Goal: Task Accomplishment & Management: Complete application form

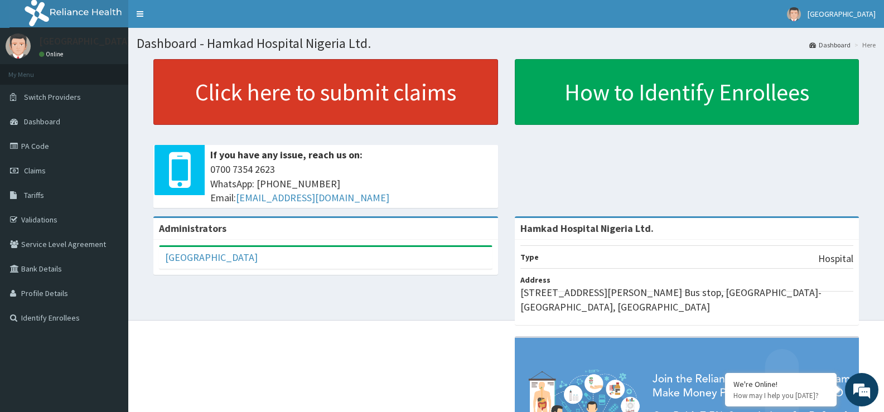
click at [387, 108] on link "Click here to submit claims" at bounding box center [325, 92] width 345 height 66
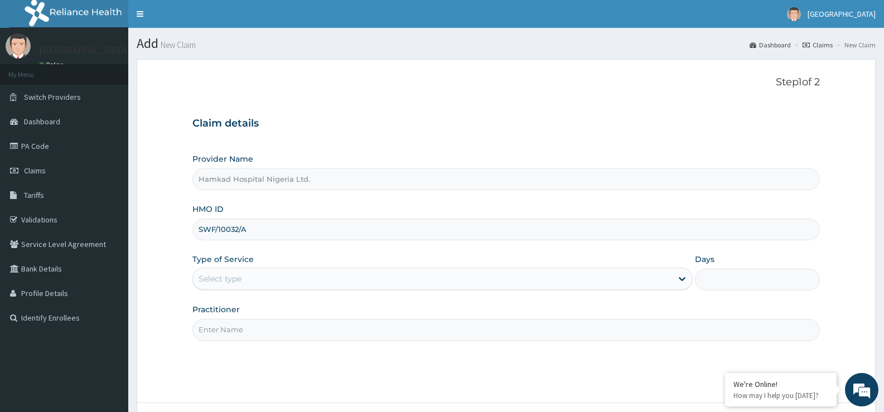
type input "SWF/10032/A"
click at [307, 278] on div "Select type" at bounding box center [432, 279] width 478 height 18
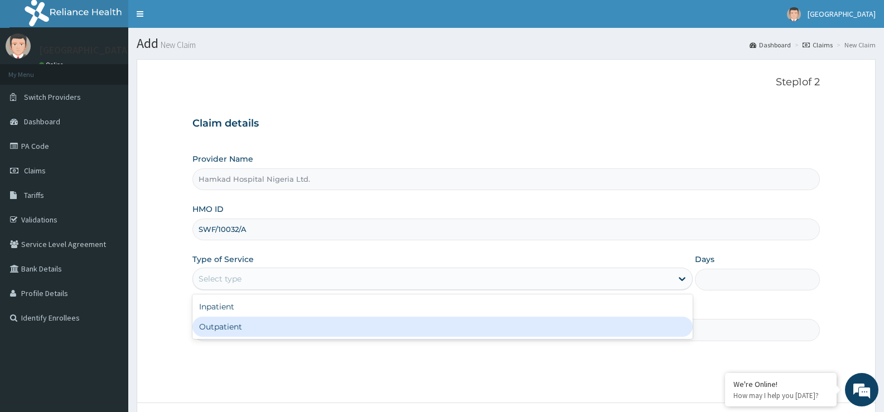
click at [278, 325] on div "Outpatient" at bounding box center [442, 327] width 500 height 20
click at [278, 326] on input "Practitioner" at bounding box center [505, 330] width 627 height 22
type input "1"
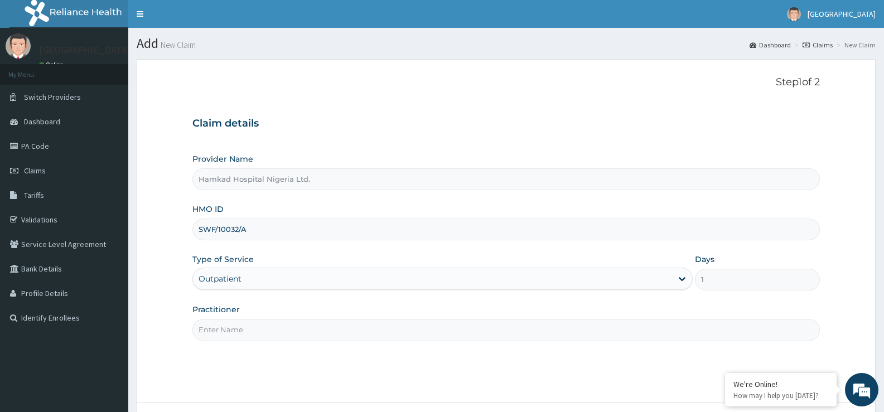
click at [279, 326] on input "Practitioner" at bounding box center [505, 330] width 627 height 22
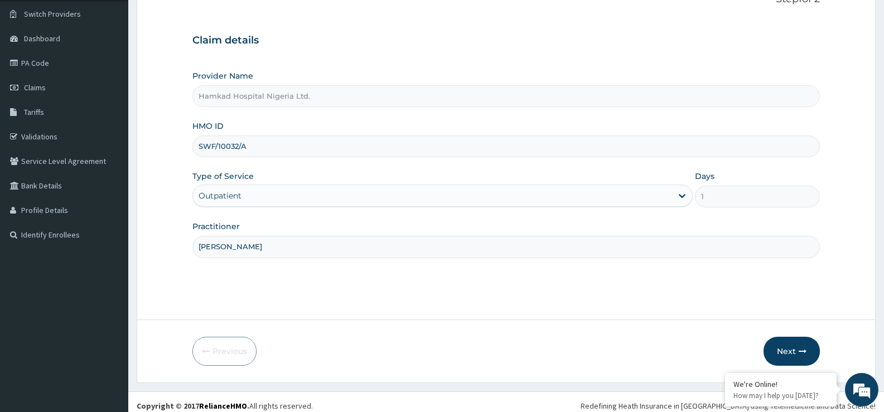
scroll to position [91, 0]
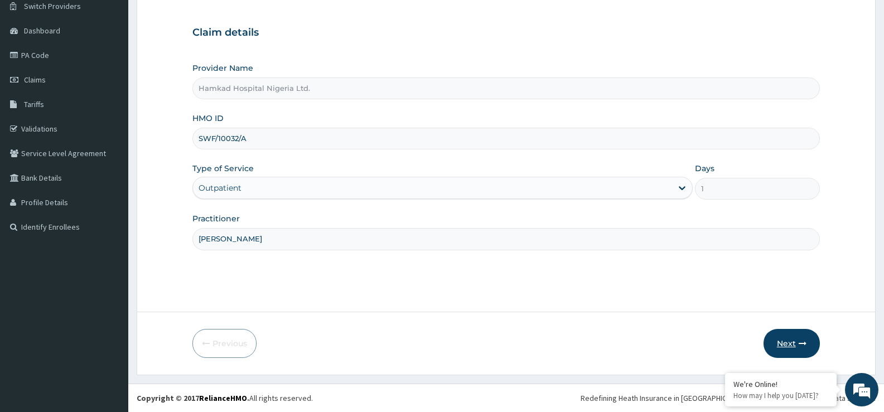
type input "DR. RAHMAN"
click at [785, 341] on button "Next" at bounding box center [791, 343] width 56 height 29
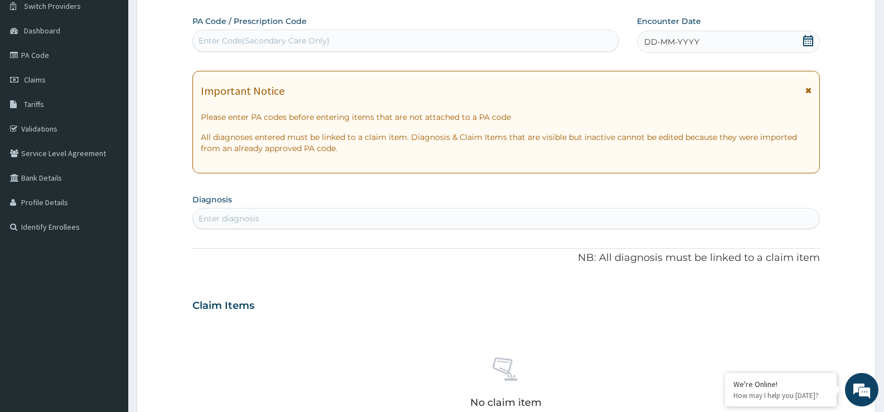
click at [807, 40] on icon at bounding box center [807, 40] width 11 height 11
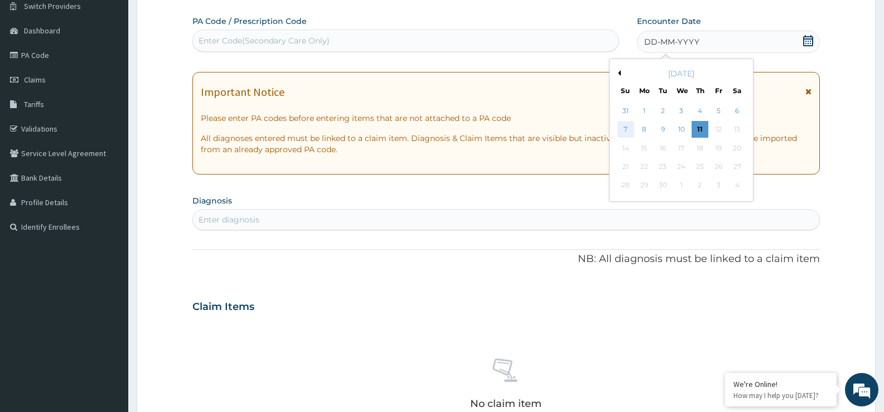
click at [626, 128] on div "7" at bounding box center [625, 130] width 17 height 17
click at [626, 128] on div "Important Notice Please enter PA codes before entering items that are not attac…" at bounding box center [505, 123] width 627 height 103
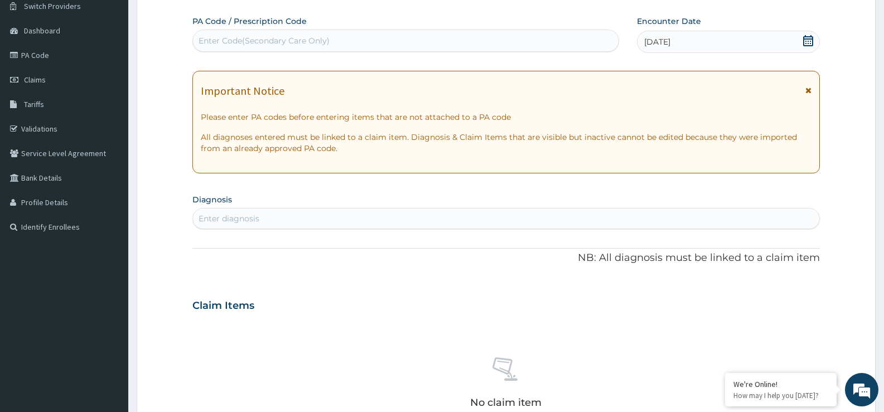
click at [254, 221] on div "Enter diagnosis" at bounding box center [229, 218] width 61 height 11
type input "MUSCULOSK"
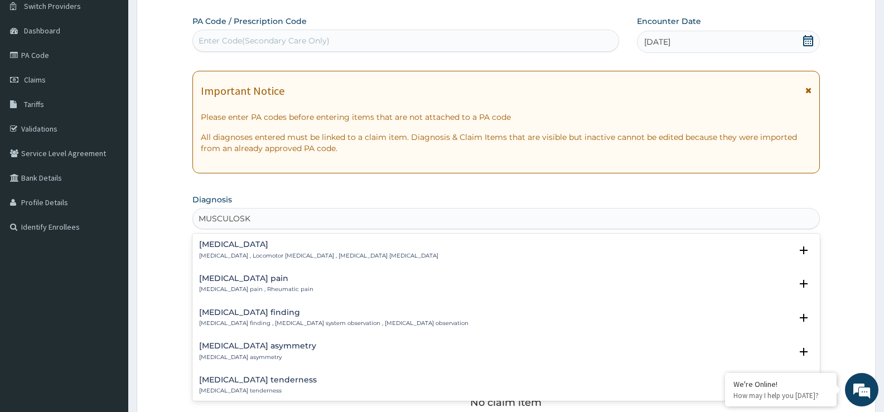
click at [240, 283] on div "Musculoskeletal pain Musculoskeletal pain , Rheumatic pain" at bounding box center [256, 284] width 114 height 20
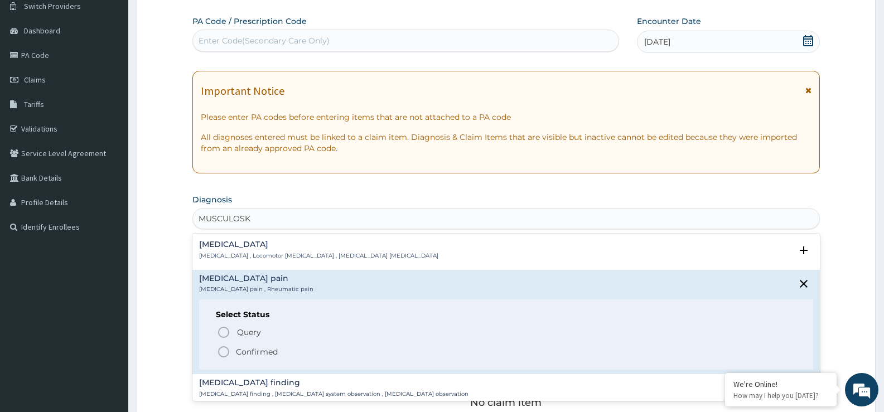
click at [225, 355] on icon "status option filled" at bounding box center [223, 351] width 13 height 13
click at [225, 354] on div "No claim item" at bounding box center [505, 385] width 627 height 128
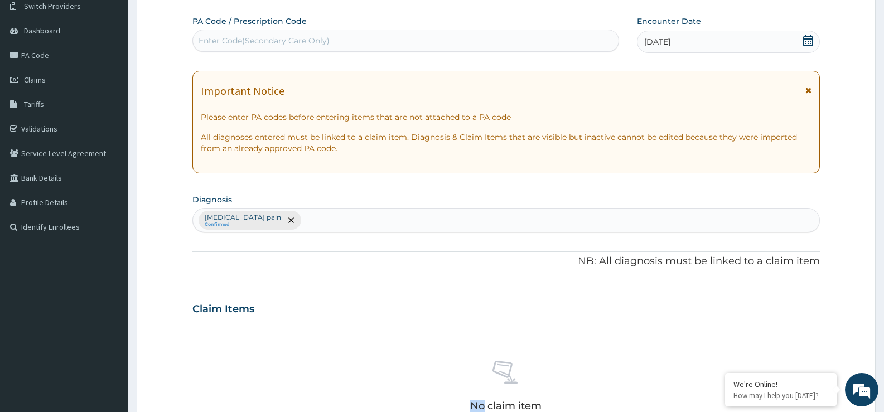
click at [312, 226] on div "Musculoskeletal pain Confirmed" at bounding box center [506, 220] width 626 height 23
type input "MALAR"
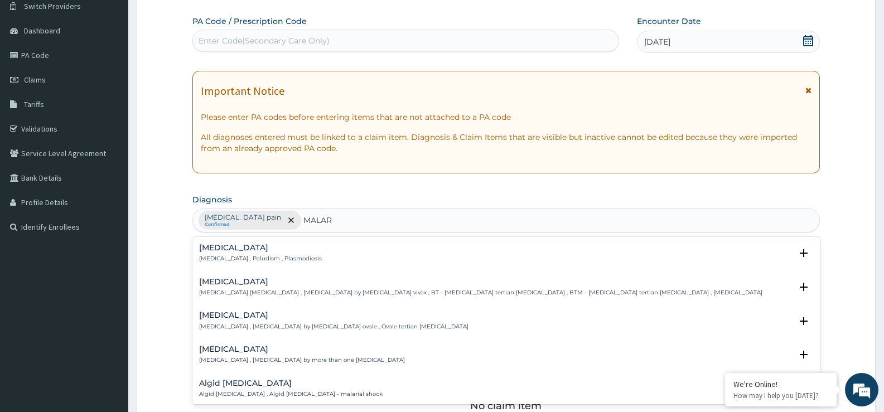
click at [219, 251] on h4 "Malaria" at bounding box center [260, 248] width 123 height 8
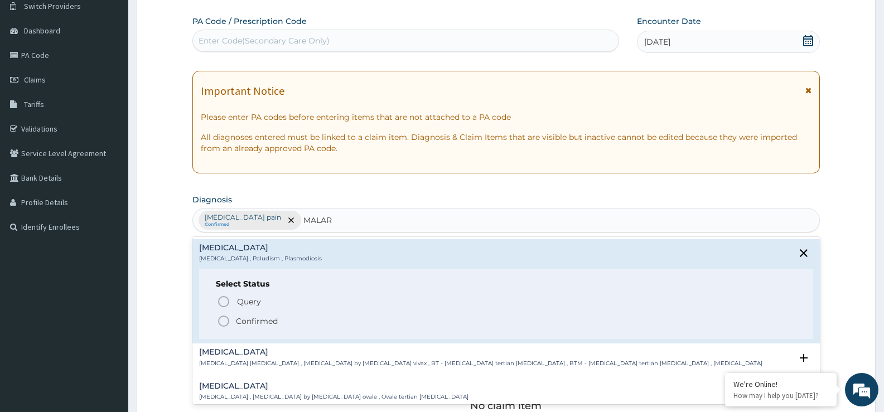
click at [224, 319] on icon "status option filled" at bounding box center [223, 321] width 13 height 13
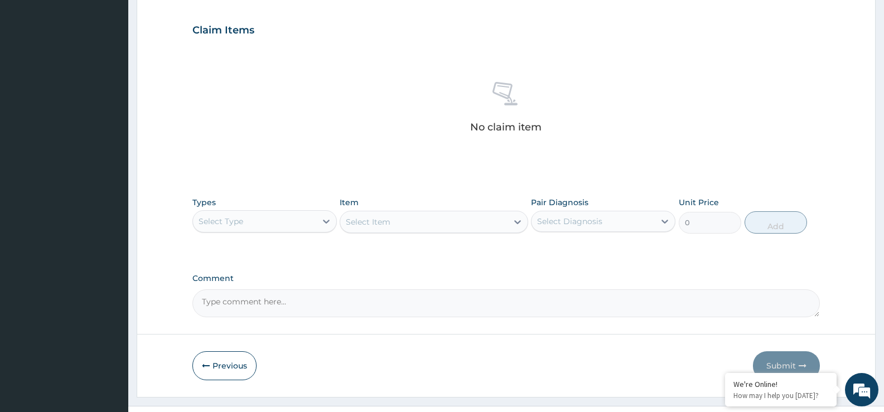
scroll to position [392, 0]
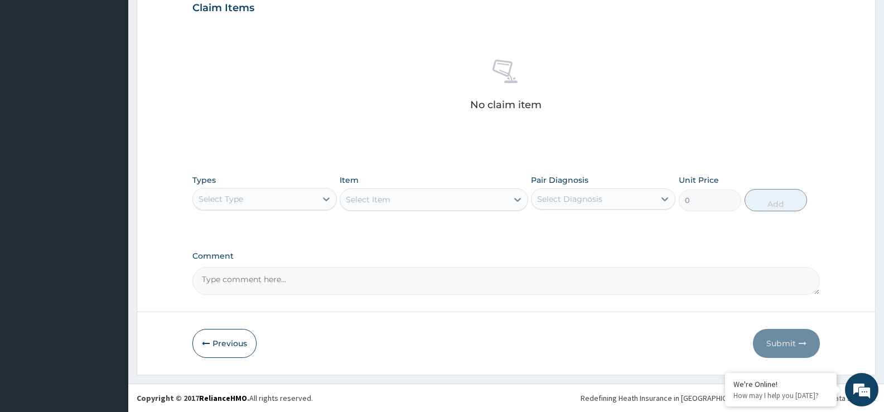
click at [281, 197] on div "Select Type" at bounding box center [254, 199] width 123 height 18
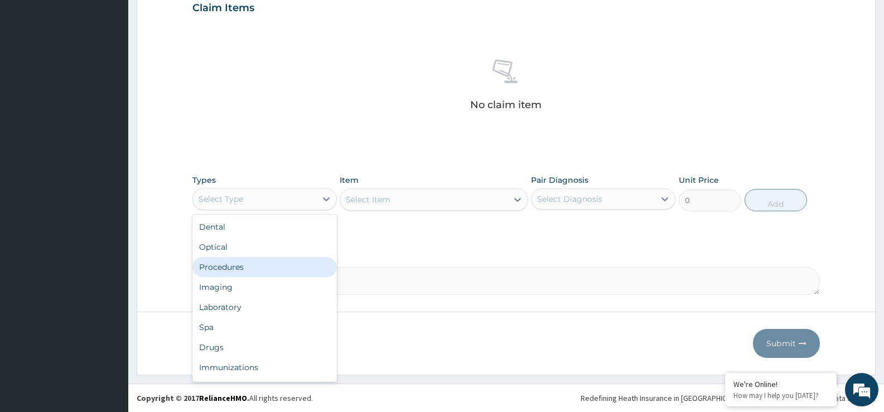
drag, startPoint x: 263, startPoint y: 267, endPoint x: 268, endPoint y: 264, distance: 6.0
click at [264, 267] on div "Procedures" at bounding box center [264, 267] width 144 height 20
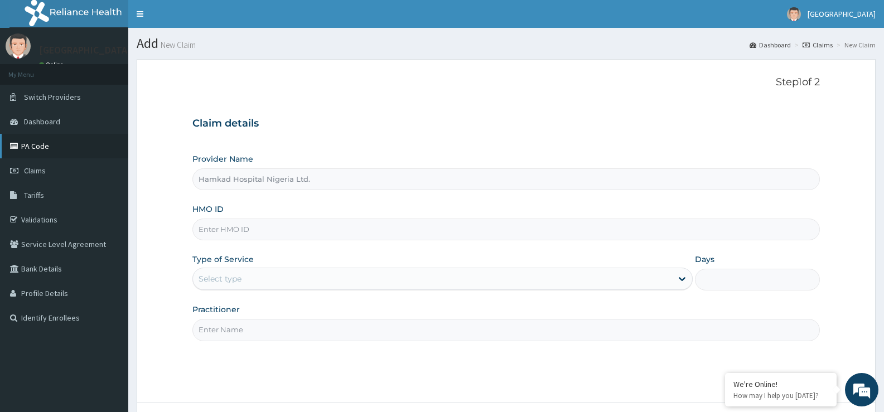
click at [39, 149] on link "PA Code" at bounding box center [64, 146] width 128 height 25
